Goal: Transaction & Acquisition: Book appointment/travel/reservation

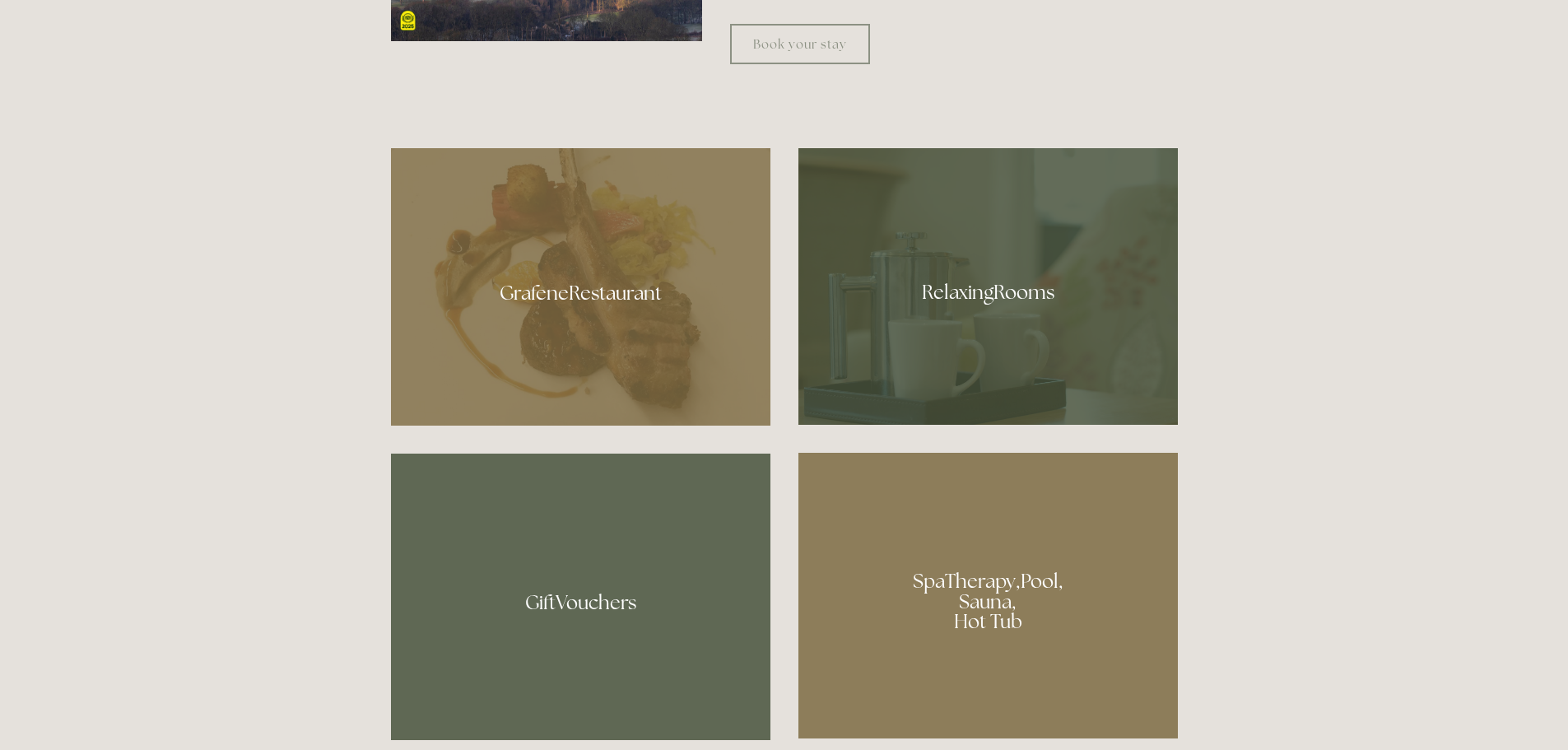
scroll to position [988, 0]
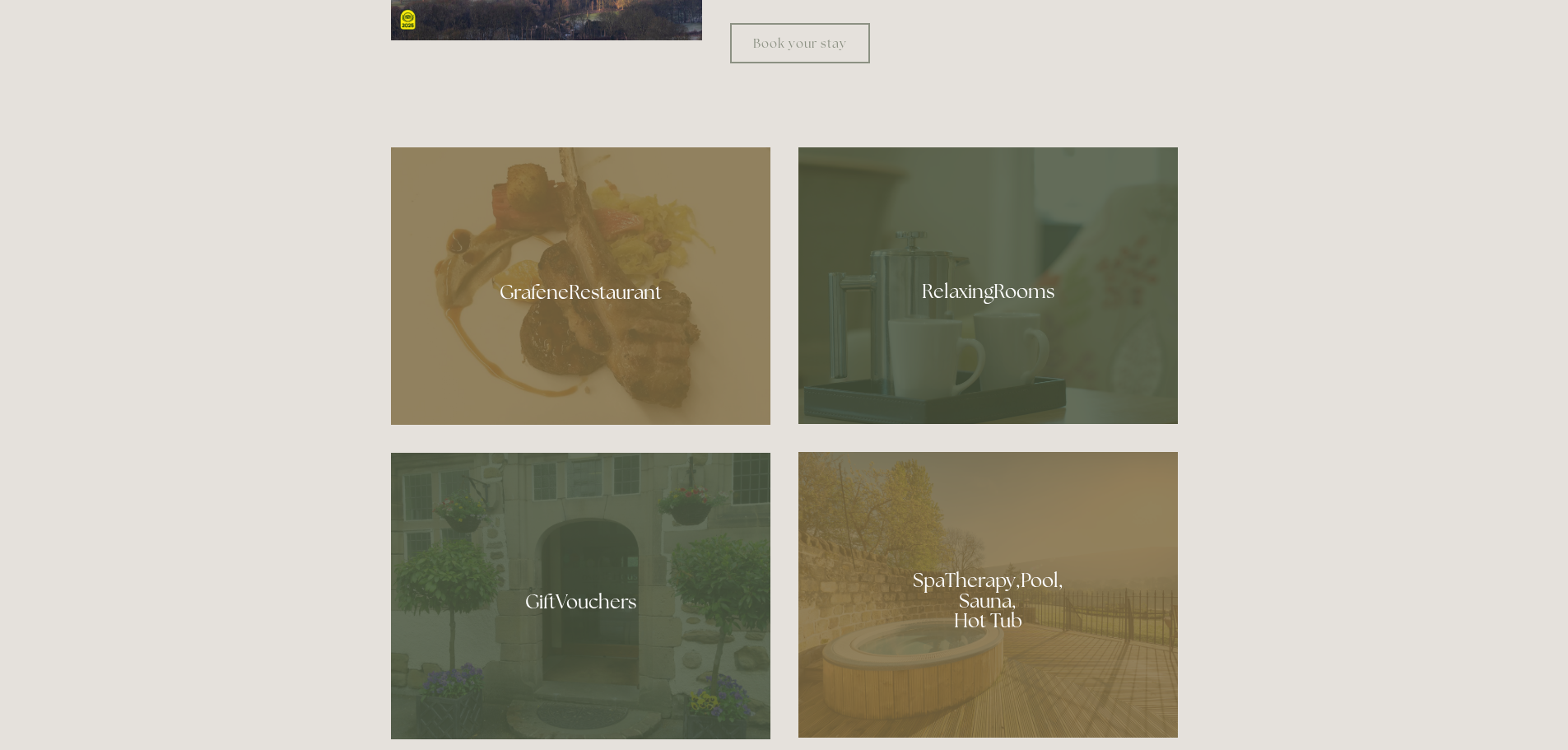
click at [996, 295] on div at bounding box center [988, 285] width 379 height 277
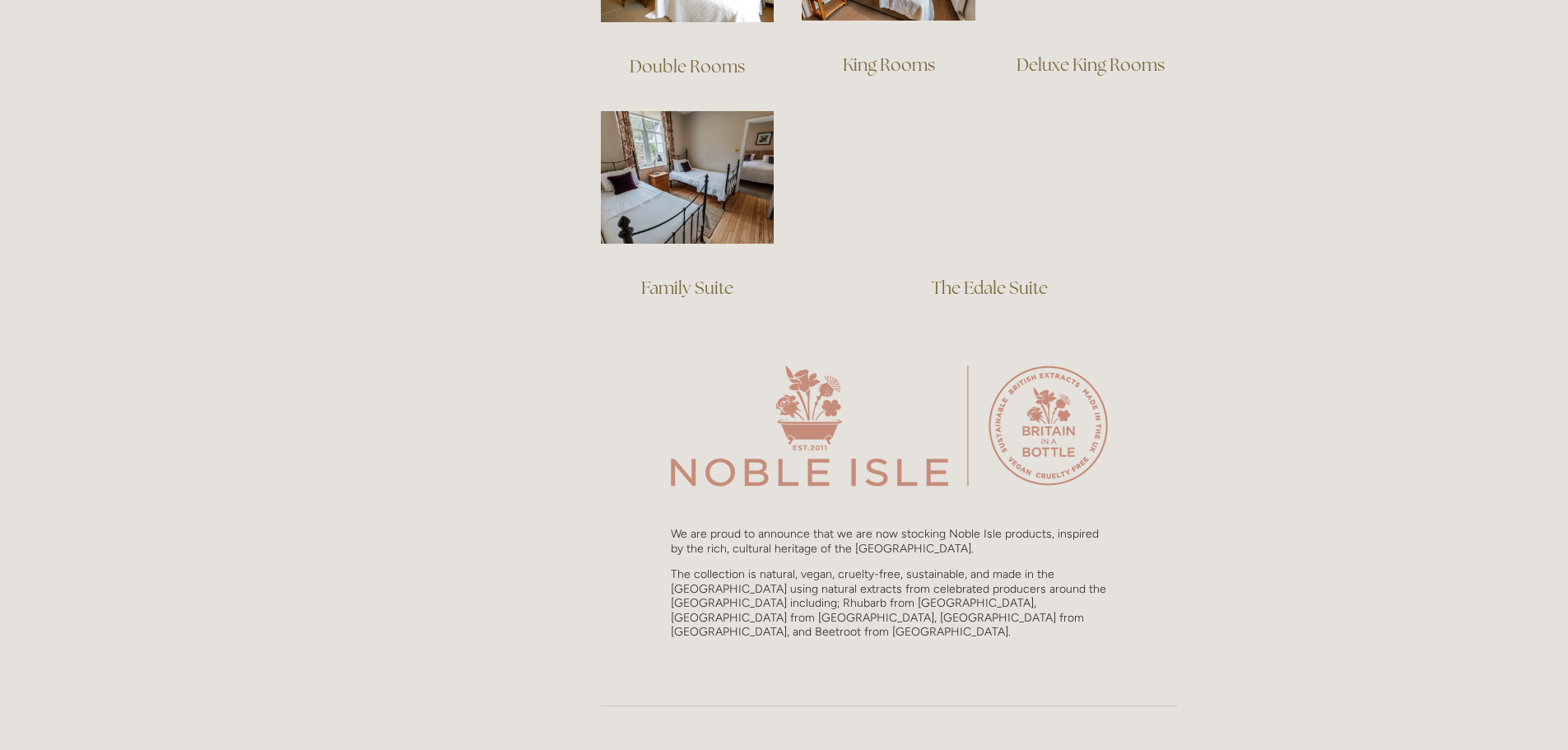
scroll to position [1317, 0]
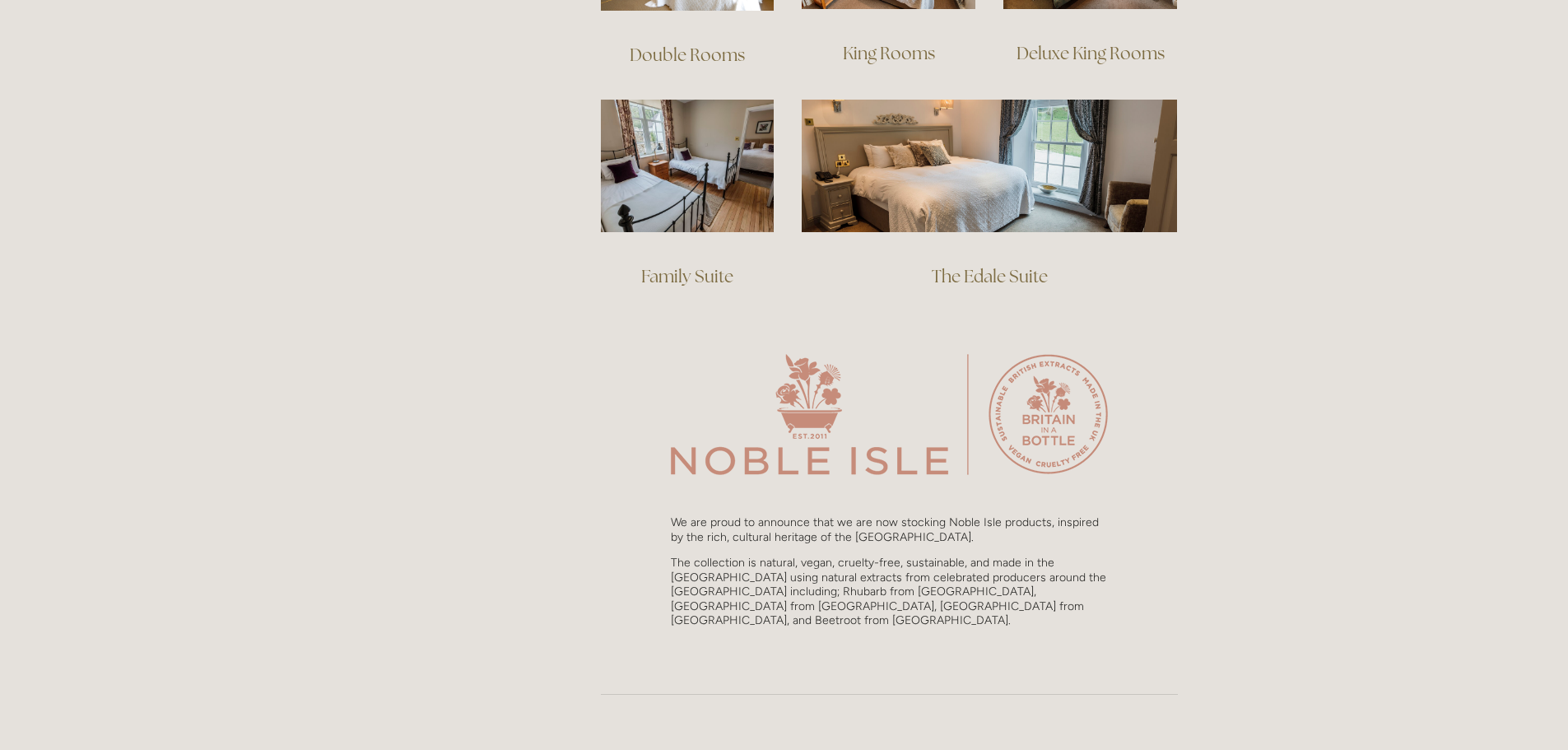
click at [976, 265] on link "The Edale Suite" at bounding box center [990, 276] width 116 height 22
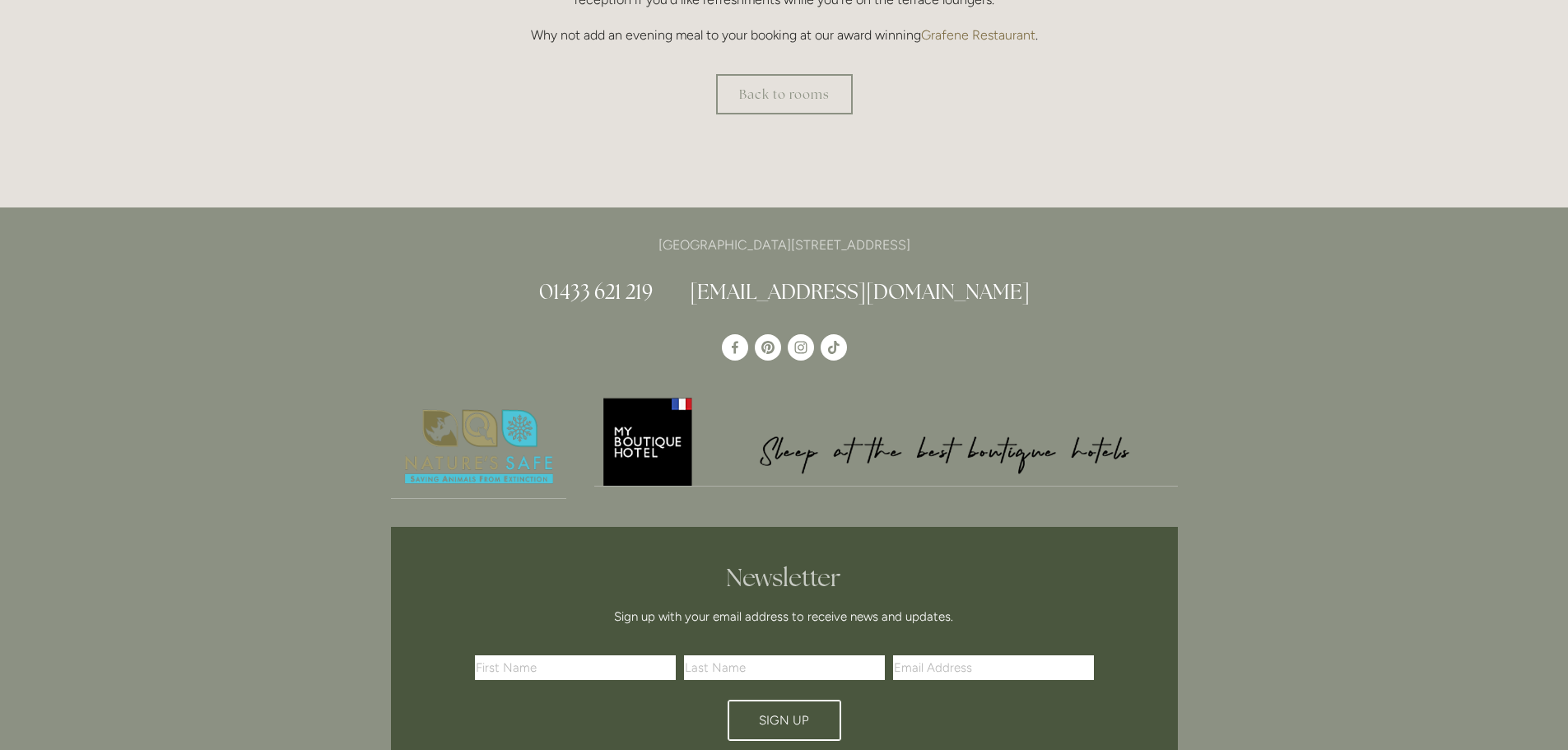
scroll to position [1399, 0]
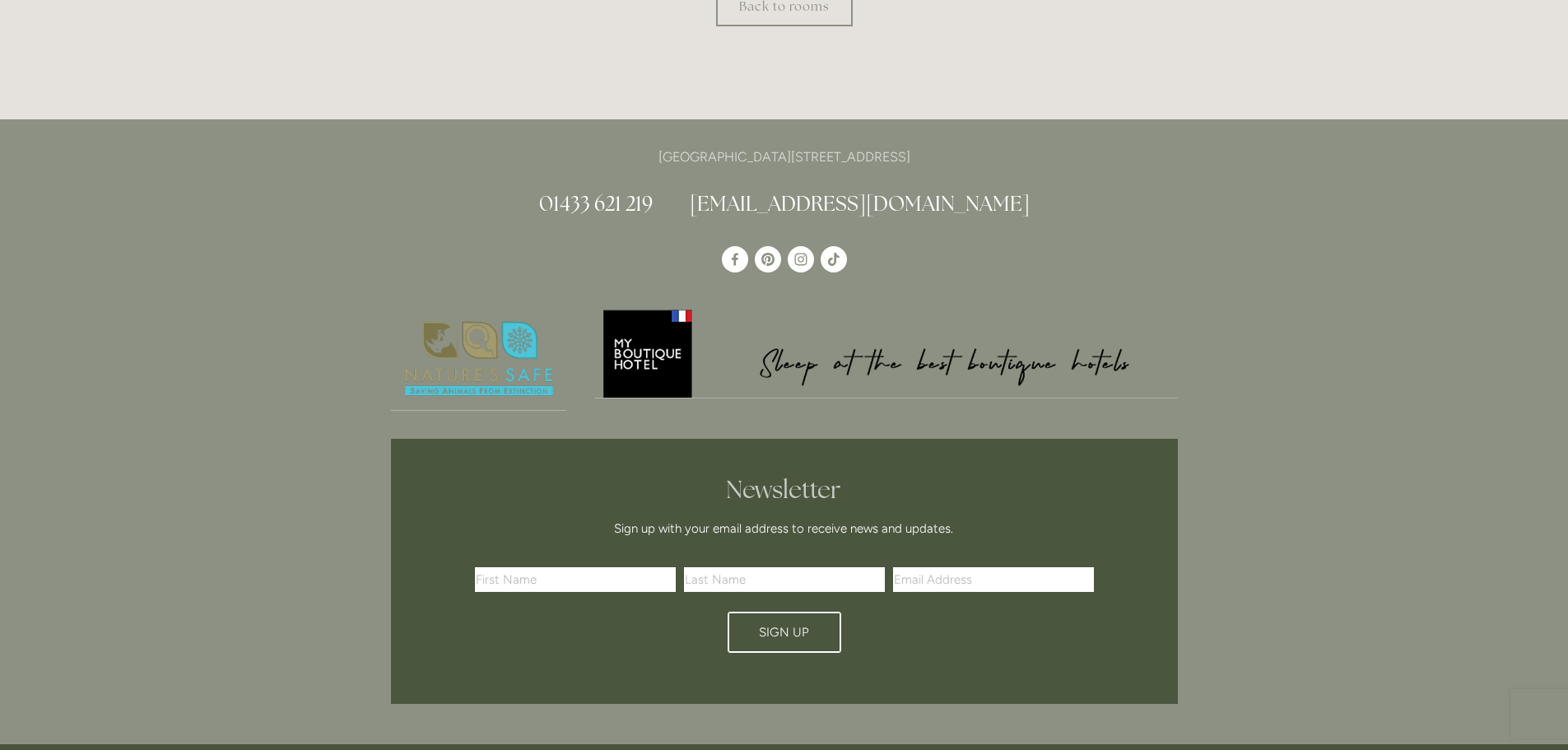
click at [603, 582] on input "text" at bounding box center [575, 579] width 201 height 25
click at [595, 583] on input "text" at bounding box center [575, 579] width 201 height 25
type input "Ian"
type input "Scott"
type input "ian.scott64@gmail.com"
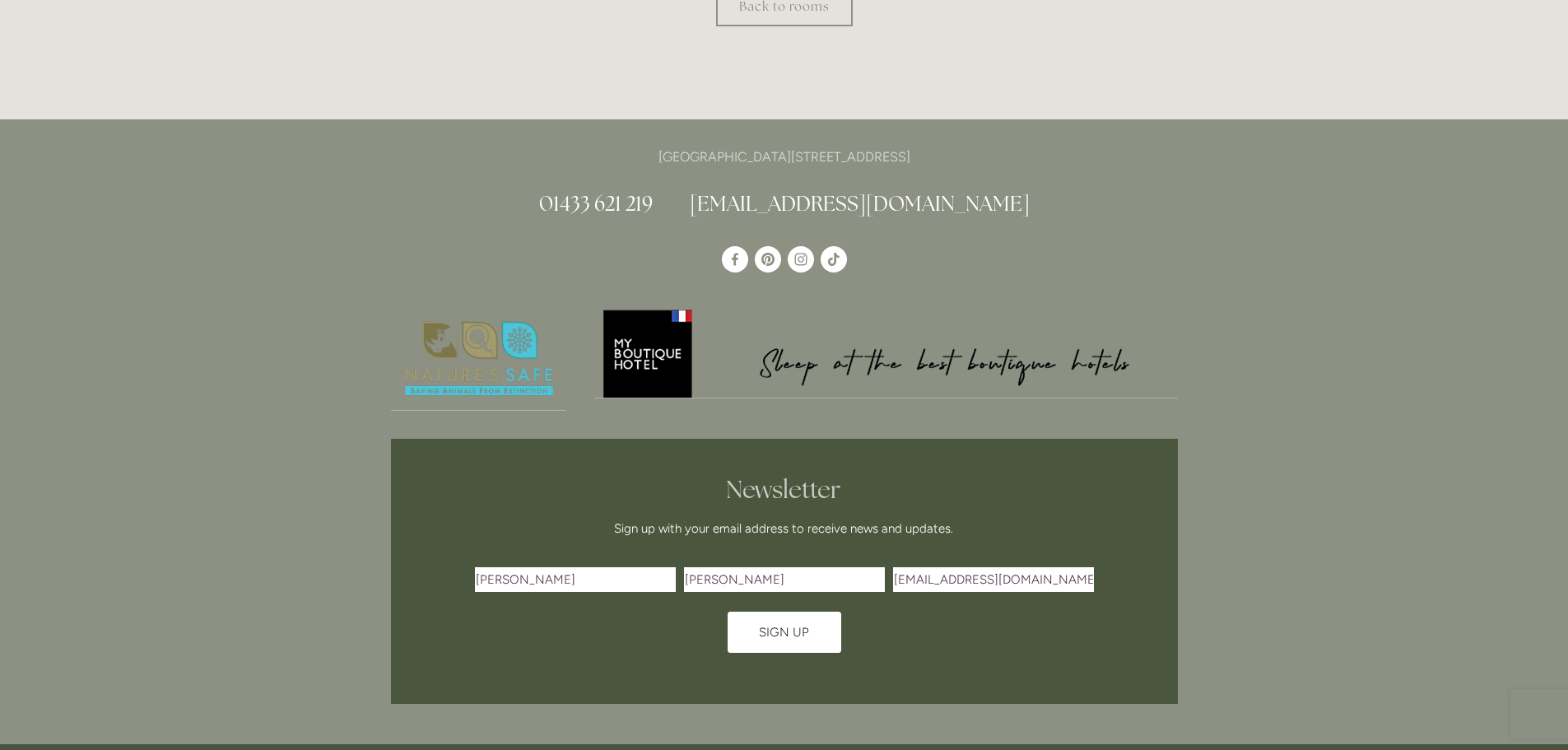
click at [781, 640] on span "Sign Up" at bounding box center [784, 632] width 50 height 15
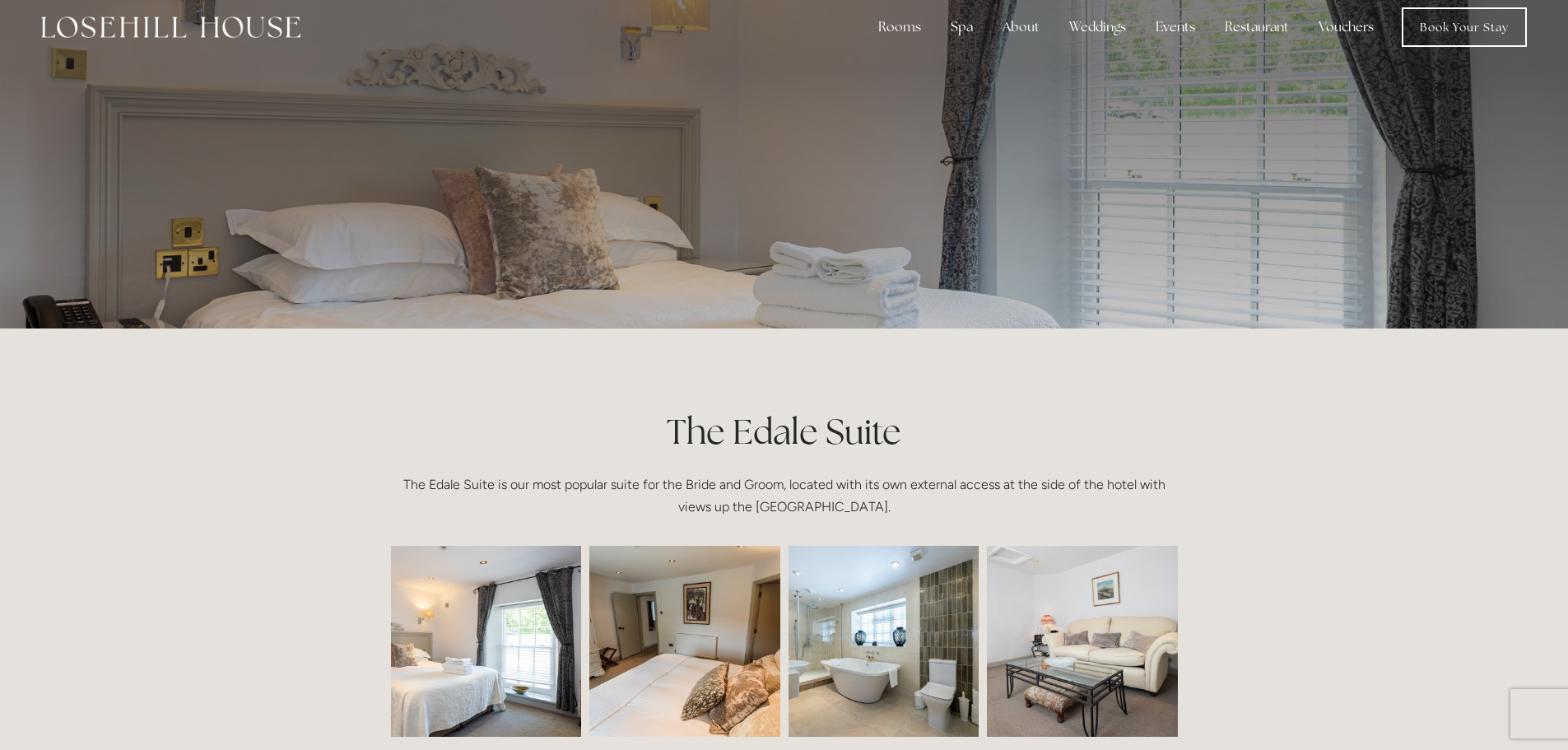
scroll to position [0, 0]
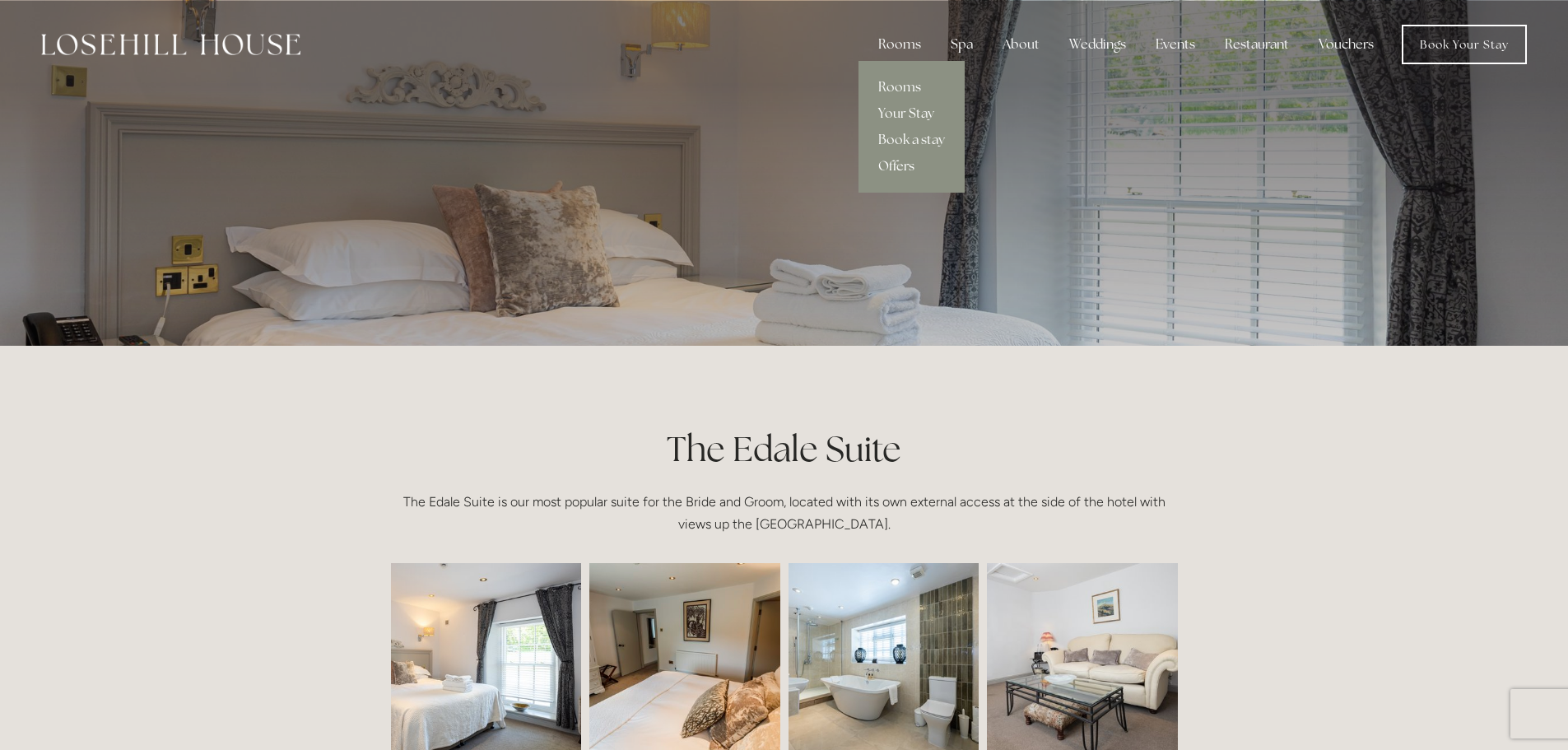
click at [897, 166] on link "Offers" at bounding box center [911, 166] width 106 height 26
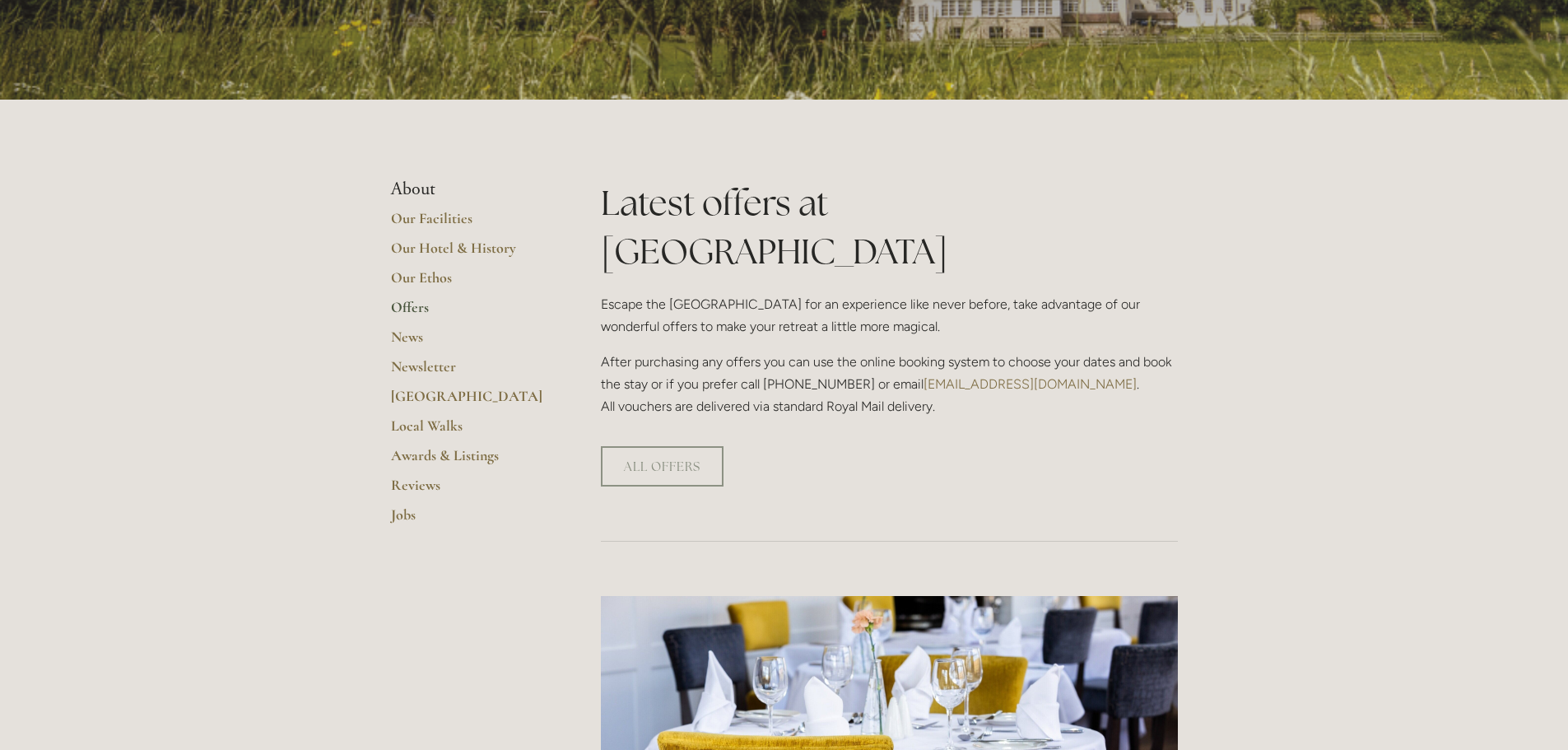
scroll to position [247, 0]
click at [654, 445] on link "ALL OFFERS" at bounding box center [662, 466] width 123 height 41
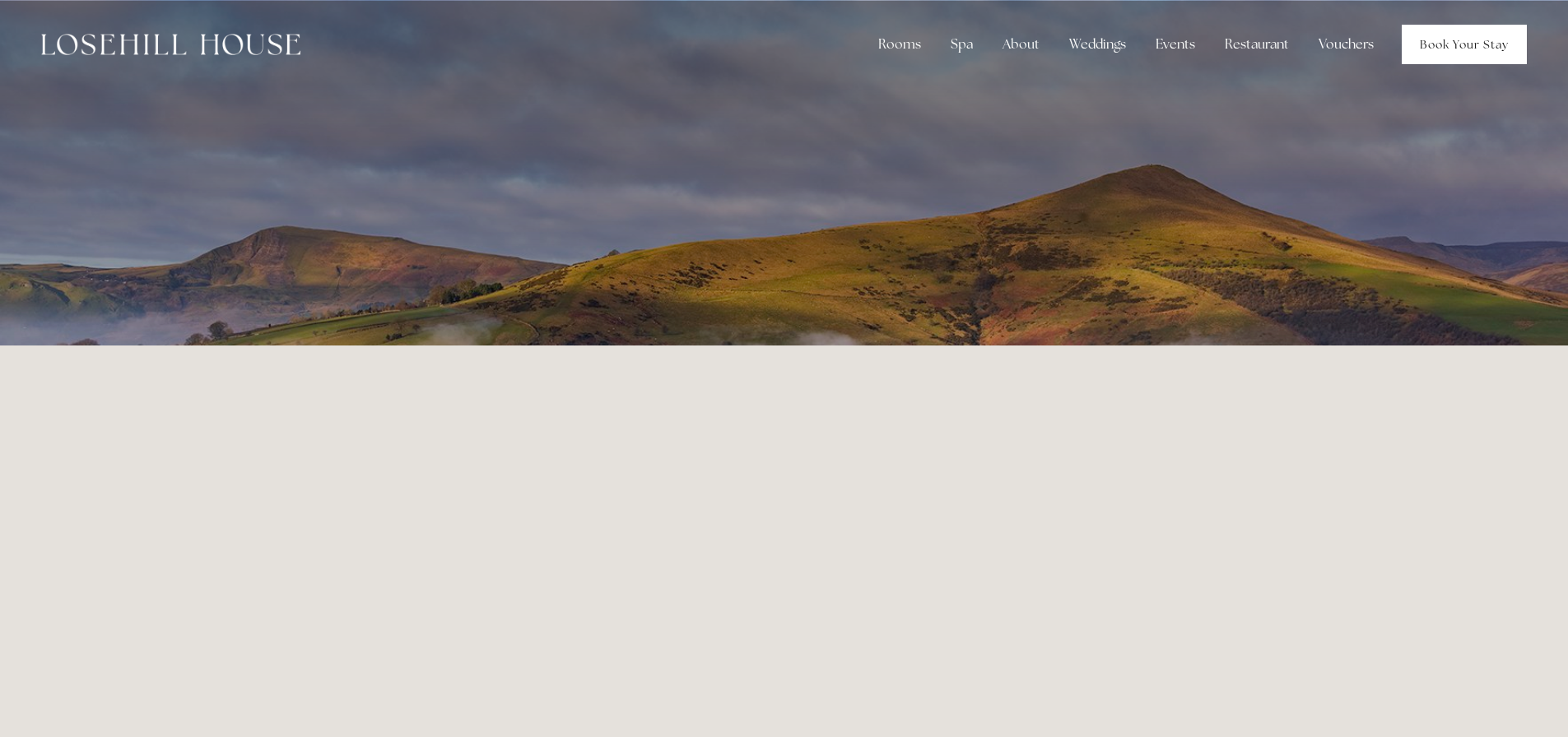
click at [1447, 43] on link "Book Your Stay" at bounding box center [1465, 44] width 125 height 40
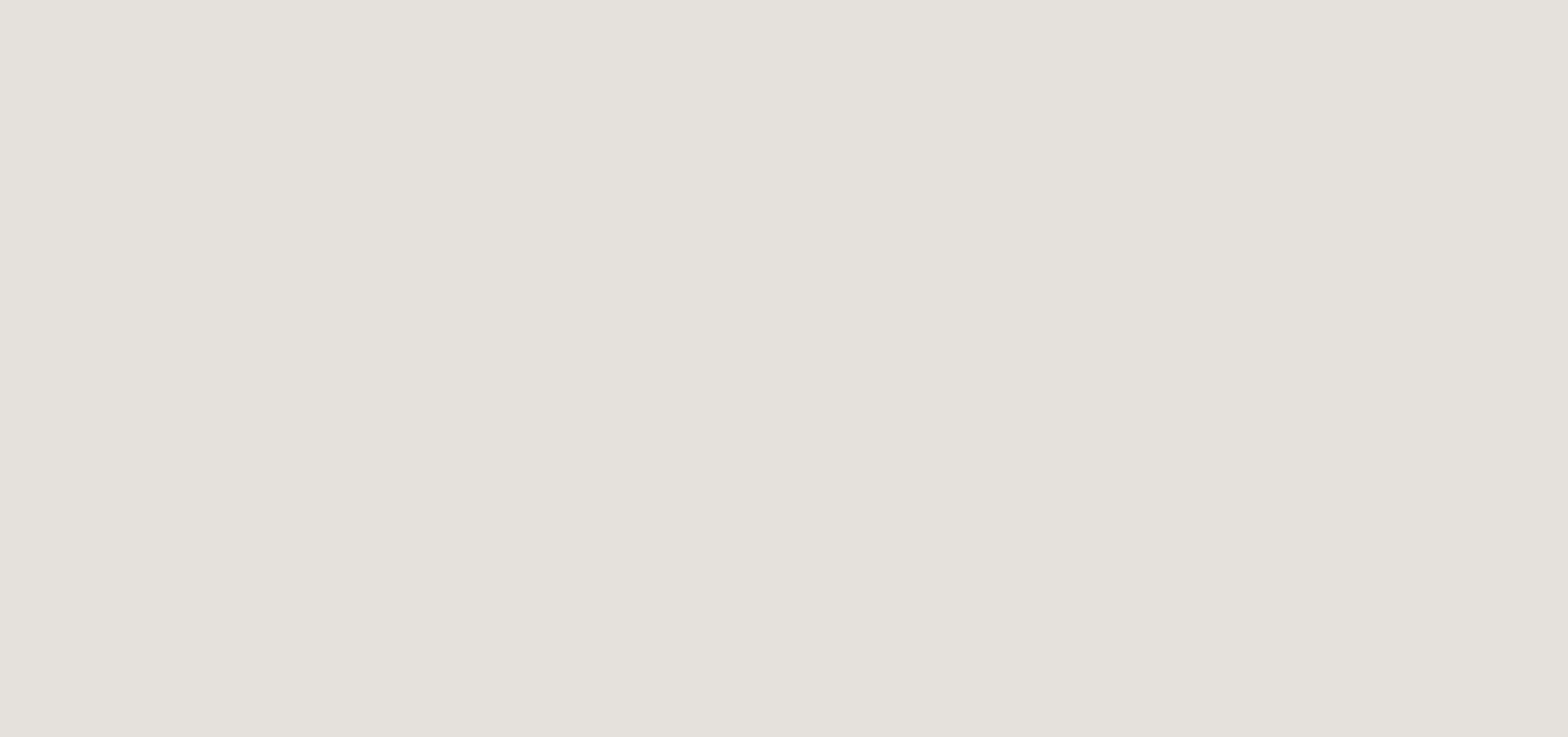
scroll to position [337, 0]
